Goal: Check status: Check status

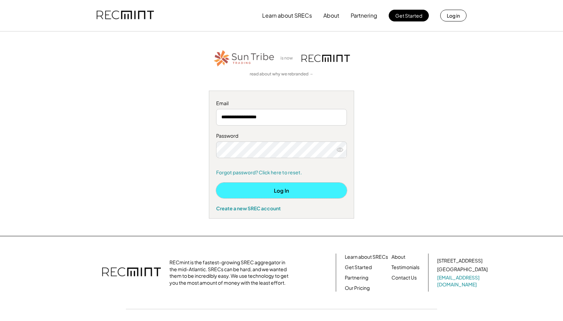
click at [272, 192] on button "Log In" at bounding box center [281, 191] width 131 height 16
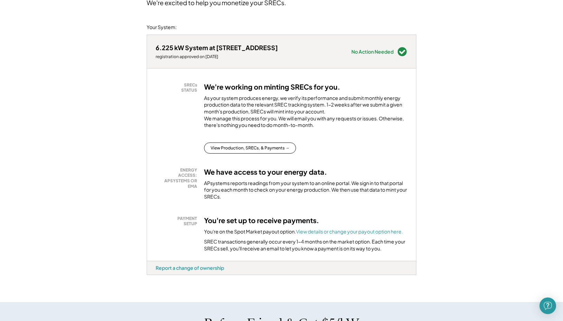
scroll to position [70, 0]
click at [251, 153] on button "View Production, SRECs, & Payments →" at bounding box center [250, 147] width 92 height 11
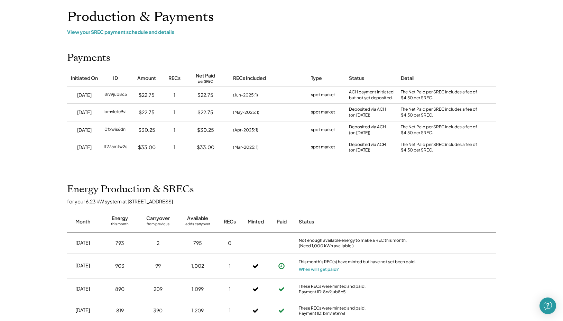
scroll to position [40, 0]
